Goal: Task Accomplishment & Management: Use online tool/utility

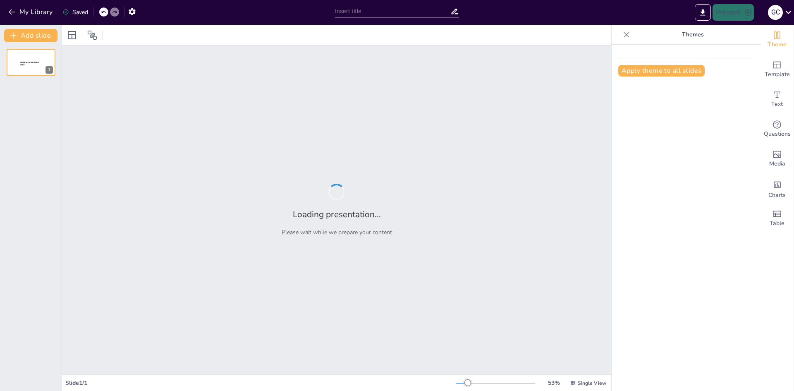
type input "Imported Presentation-nuevo ingreso.pptx"
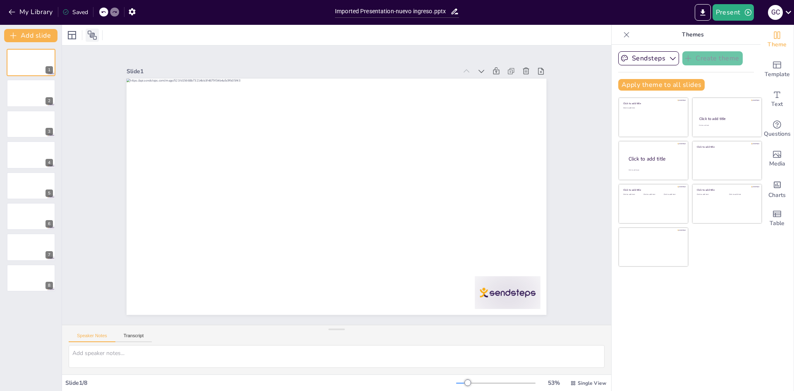
click at [93, 35] on icon at bounding box center [92, 35] width 9 height 9
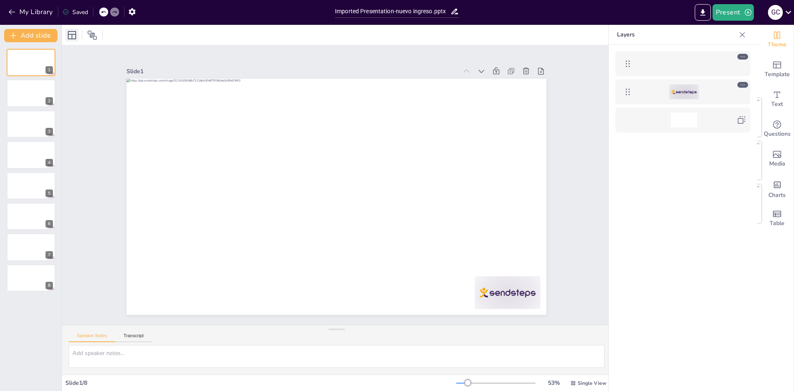
click at [74, 37] on icon at bounding box center [72, 35] width 10 height 10
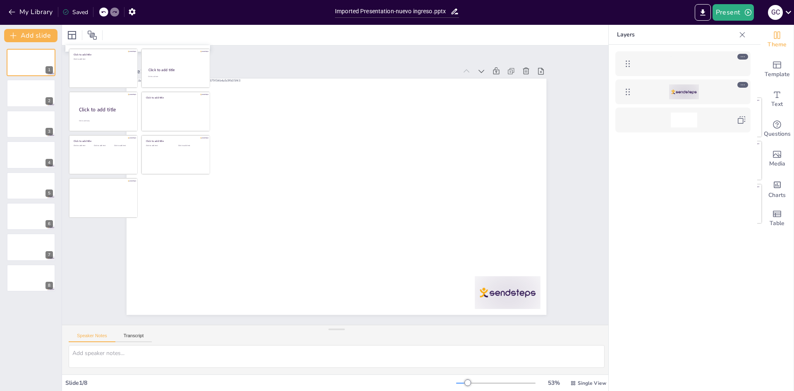
click at [261, 53] on div "Slide 1 Slide 2 Slide 3 Slide 4 Slide 5 Slide 6 Slide 7 Slide 8" at bounding box center [336, 185] width 341 height 464
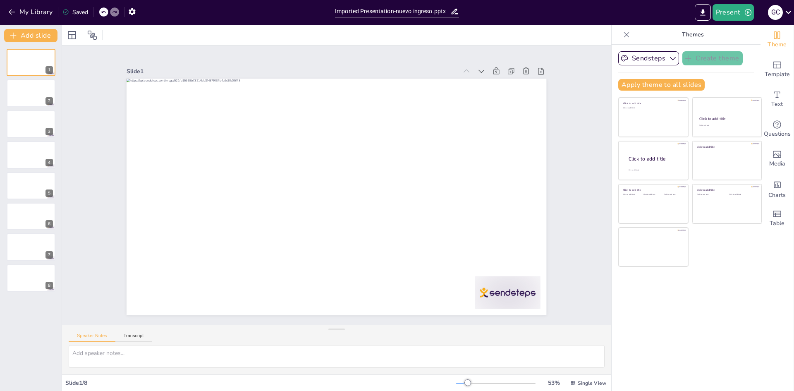
click at [5, 100] on div "1 2 3 4 5 6 7 8" at bounding box center [31, 170] width 62 height 243
click at [25, 99] on div at bounding box center [31, 93] width 50 height 28
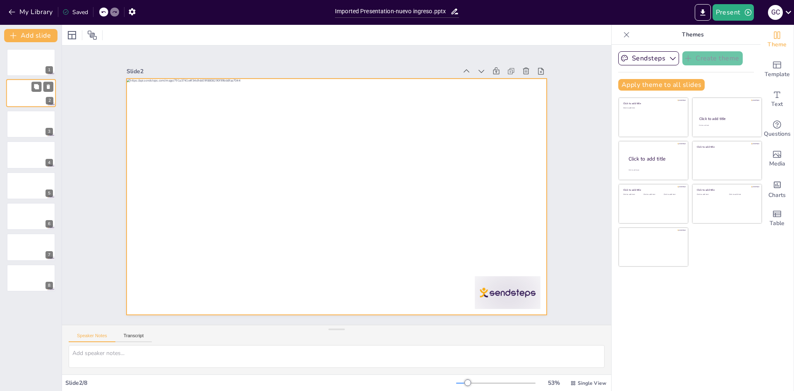
click at [38, 96] on div at bounding box center [31, 93] width 50 height 28
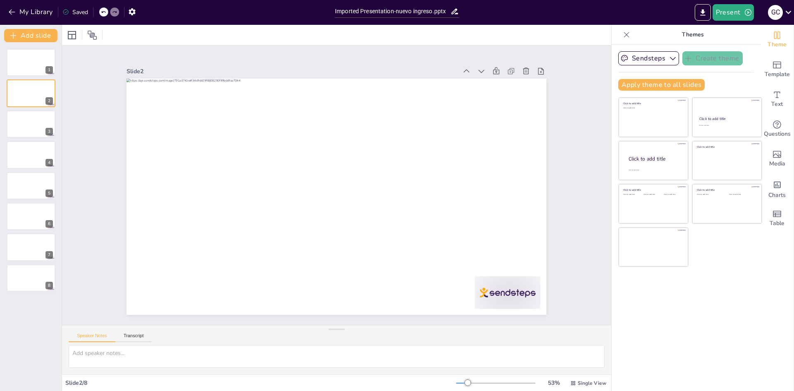
click at [622, 31] on icon at bounding box center [626, 35] width 8 height 8
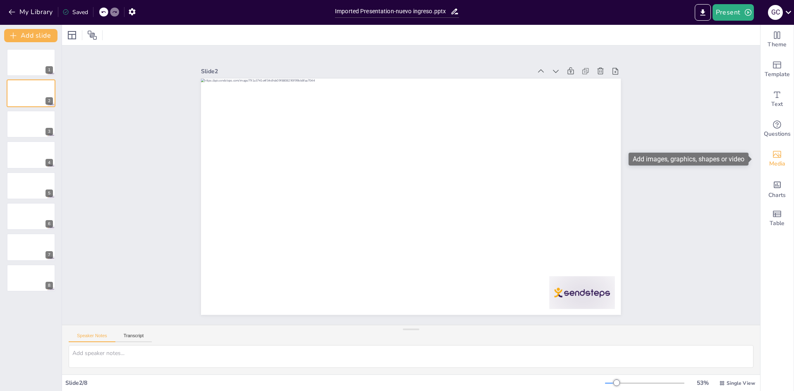
click at [780, 151] on div "Media" at bounding box center [776, 159] width 33 height 30
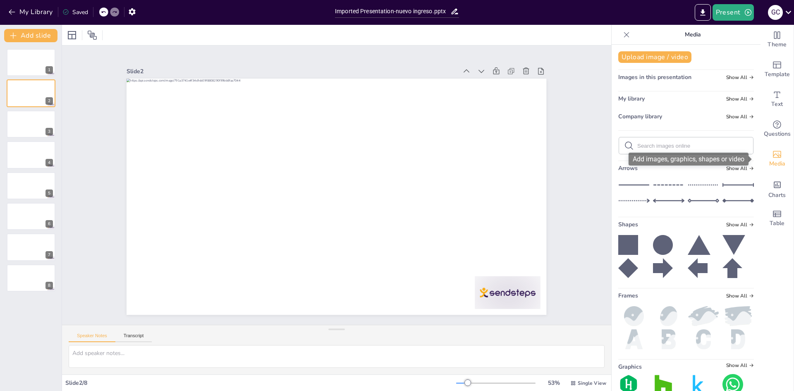
click at [780, 151] on div "Media" at bounding box center [776, 159] width 33 height 30
click at [621, 26] on div "Media" at bounding box center [686, 35] width 149 height 20
click at [622, 32] on icon at bounding box center [626, 35] width 8 height 8
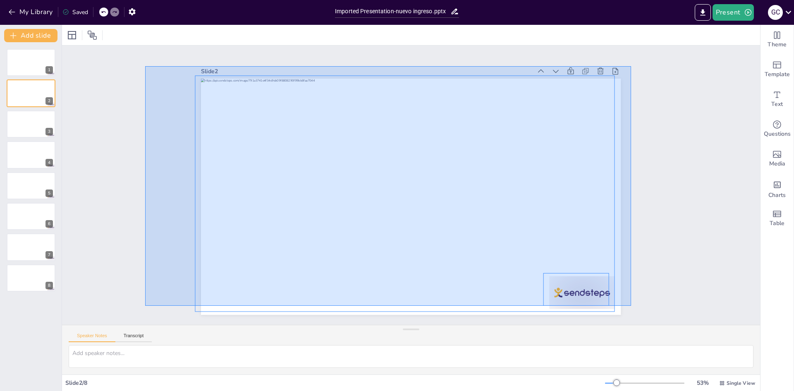
drag, startPoint x: 145, startPoint y: 66, endPoint x: 631, endPoint y: 306, distance: 541.7
click at [586, 306] on div "Slide 1 Slide 2 Slide 3 Slide 4 Slide 5 Slide 6 Slide 7 Slide 8" at bounding box center [411, 184] width 351 height 723
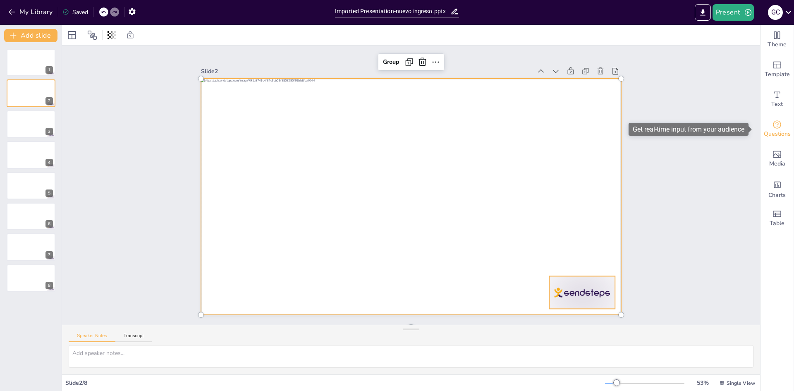
click at [774, 143] on div "Questions" at bounding box center [776, 129] width 33 height 30
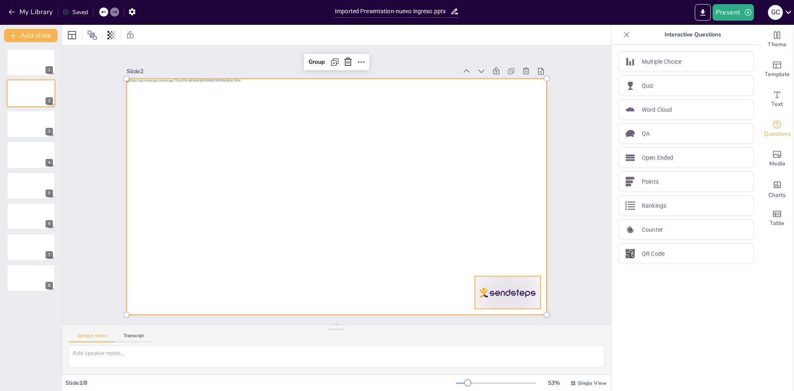
click at [616, 41] on div "Interactive Questions" at bounding box center [686, 35] width 149 height 20
click at [622, 36] on icon at bounding box center [626, 35] width 8 height 8
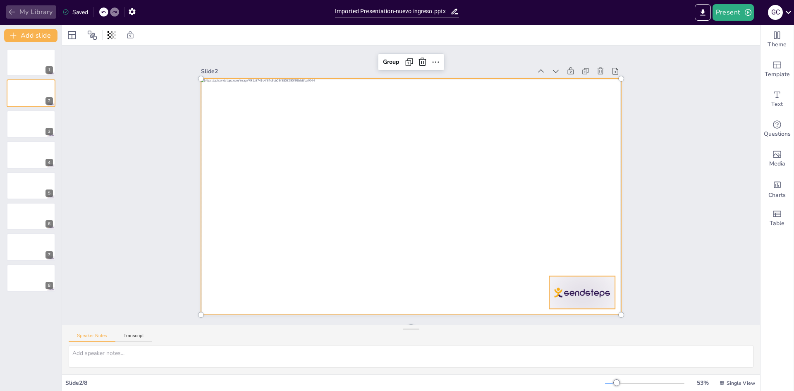
click at [29, 10] on button "My Library" at bounding box center [31, 11] width 50 height 13
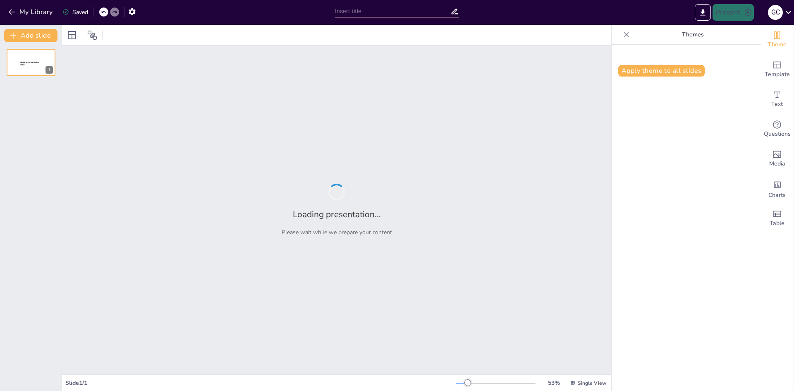
type input "Nuevos Ingresos: Estructura de Nómina y Beneficios"
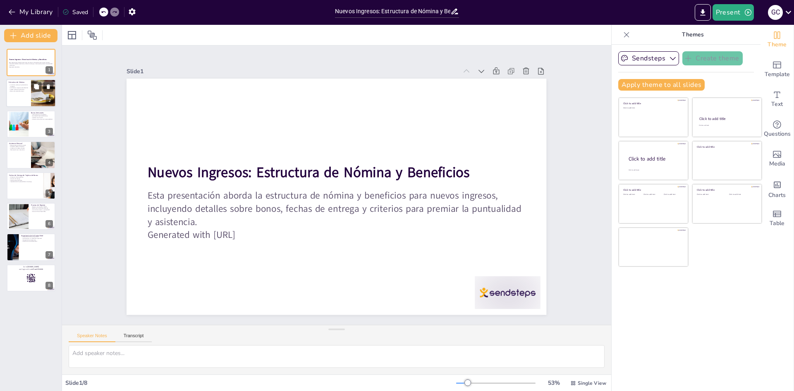
click at [36, 93] on div at bounding box center [44, 93] width 50 height 28
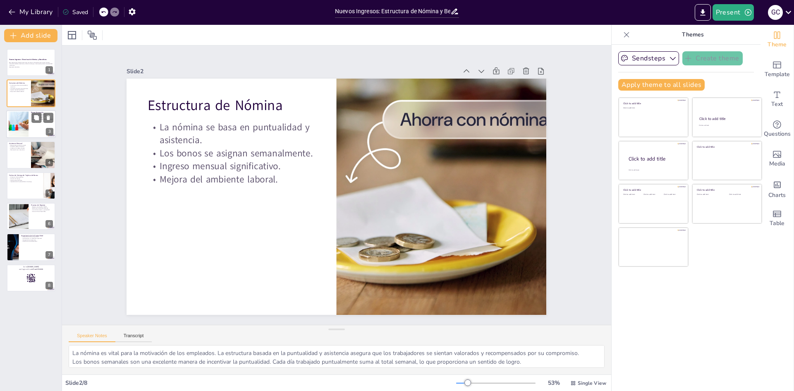
click at [38, 133] on div at bounding box center [31, 124] width 50 height 28
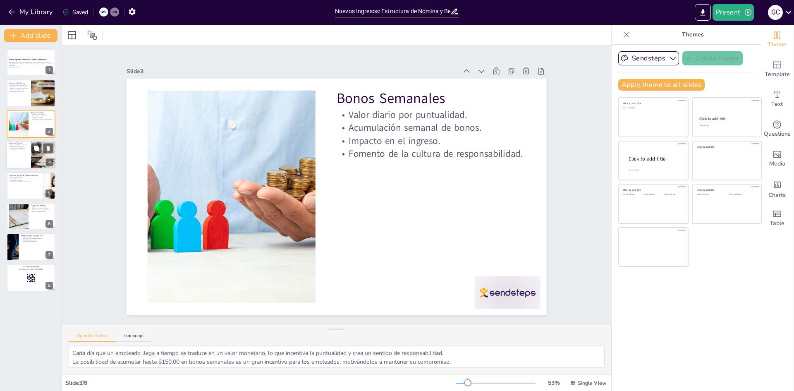
click at [41, 163] on div at bounding box center [43, 155] width 70 height 28
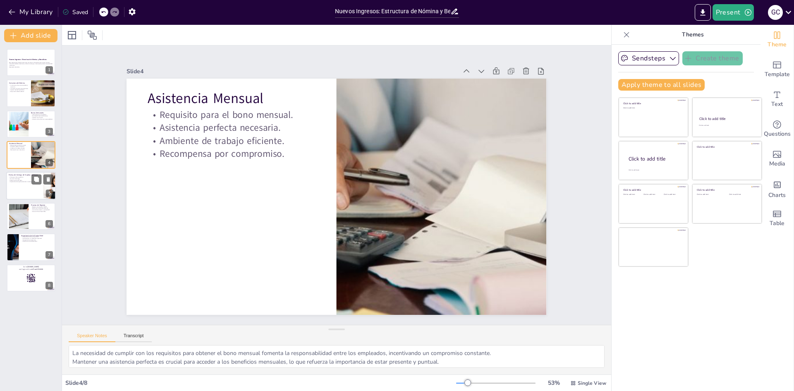
click at [41, 189] on div at bounding box center [31, 186] width 50 height 28
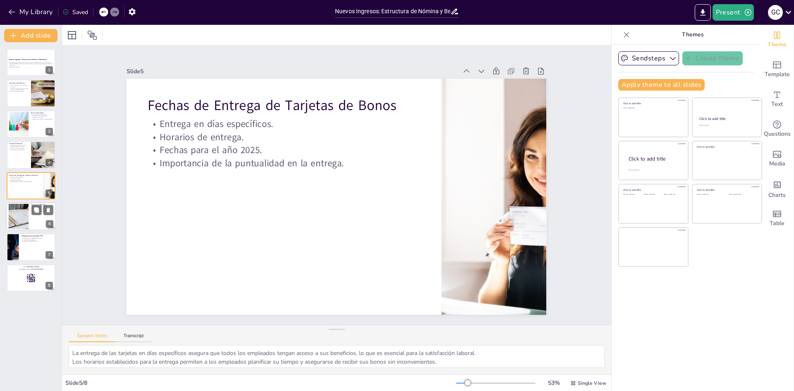
click at [29, 227] on div at bounding box center [31, 216] width 50 height 28
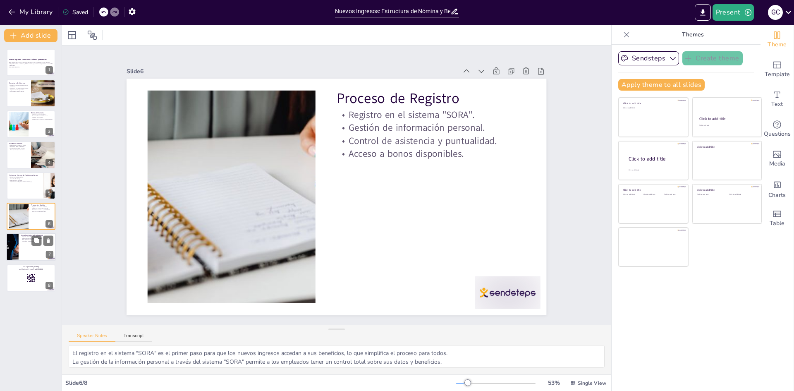
click at [32, 256] on div at bounding box center [31, 247] width 50 height 28
type textarea "La puntualidad tiene un impacto directo en los bonos que los empleados pueden r…"
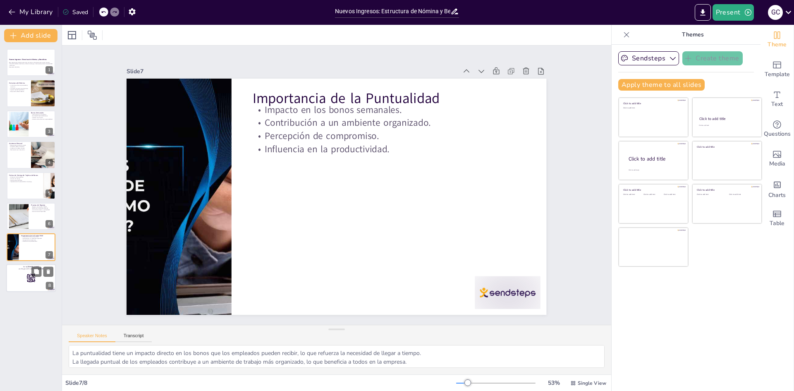
click at [32, 278] on rect at bounding box center [30, 277] width 9 height 9
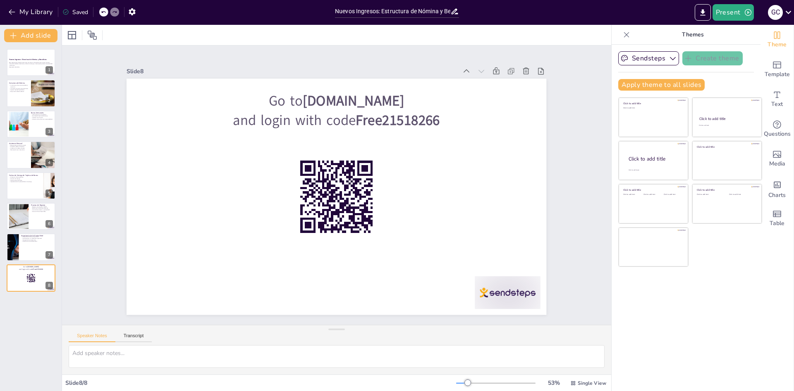
click at [39, 21] on div "My Library Saved" at bounding box center [165, 11] width 331 height 23
click at [38, 12] on button "My Library" at bounding box center [31, 11] width 50 height 13
